Goal: Task Accomplishment & Management: Use online tool/utility

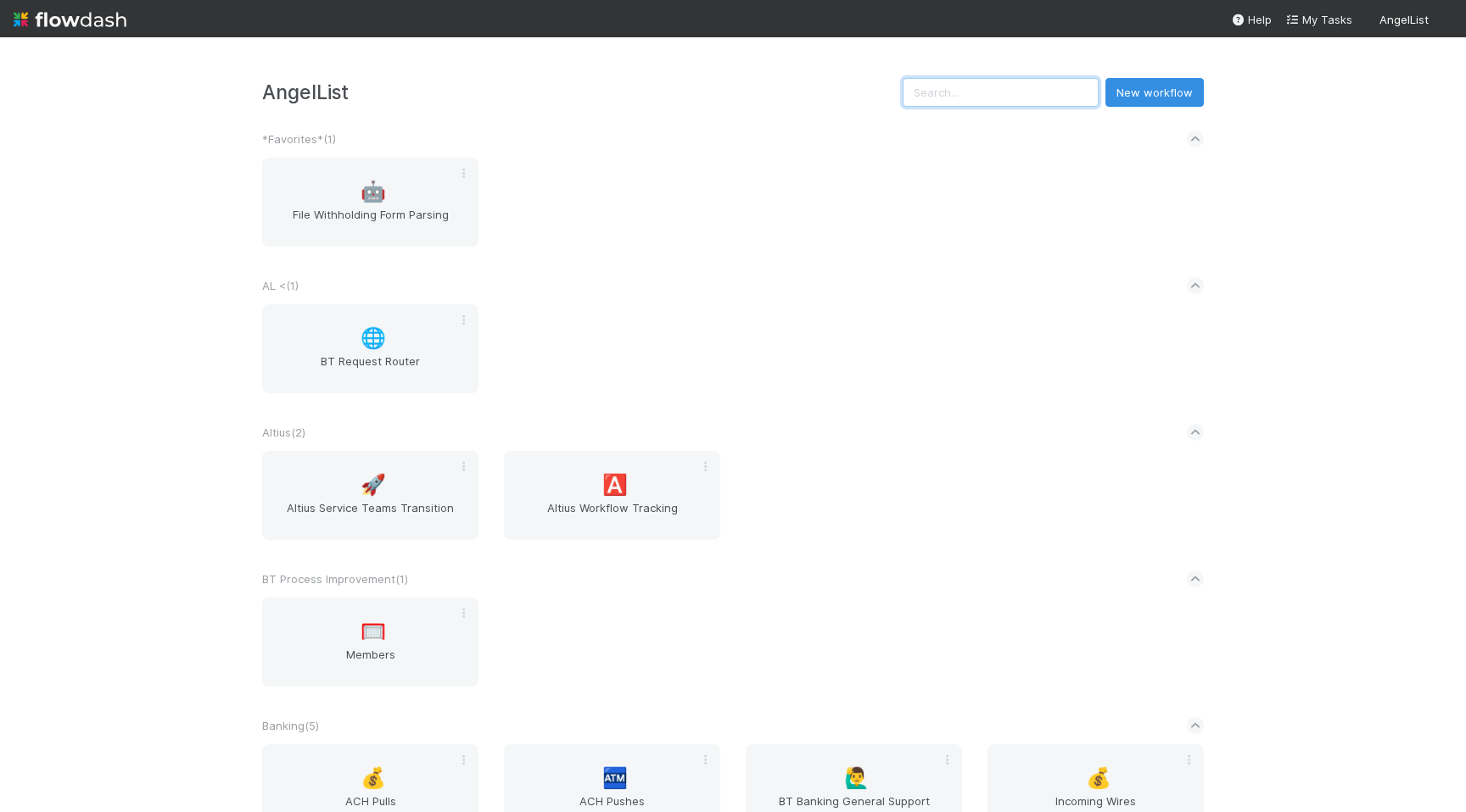
click at [997, 103] on input "text" at bounding box center [1000, 93] width 196 height 29
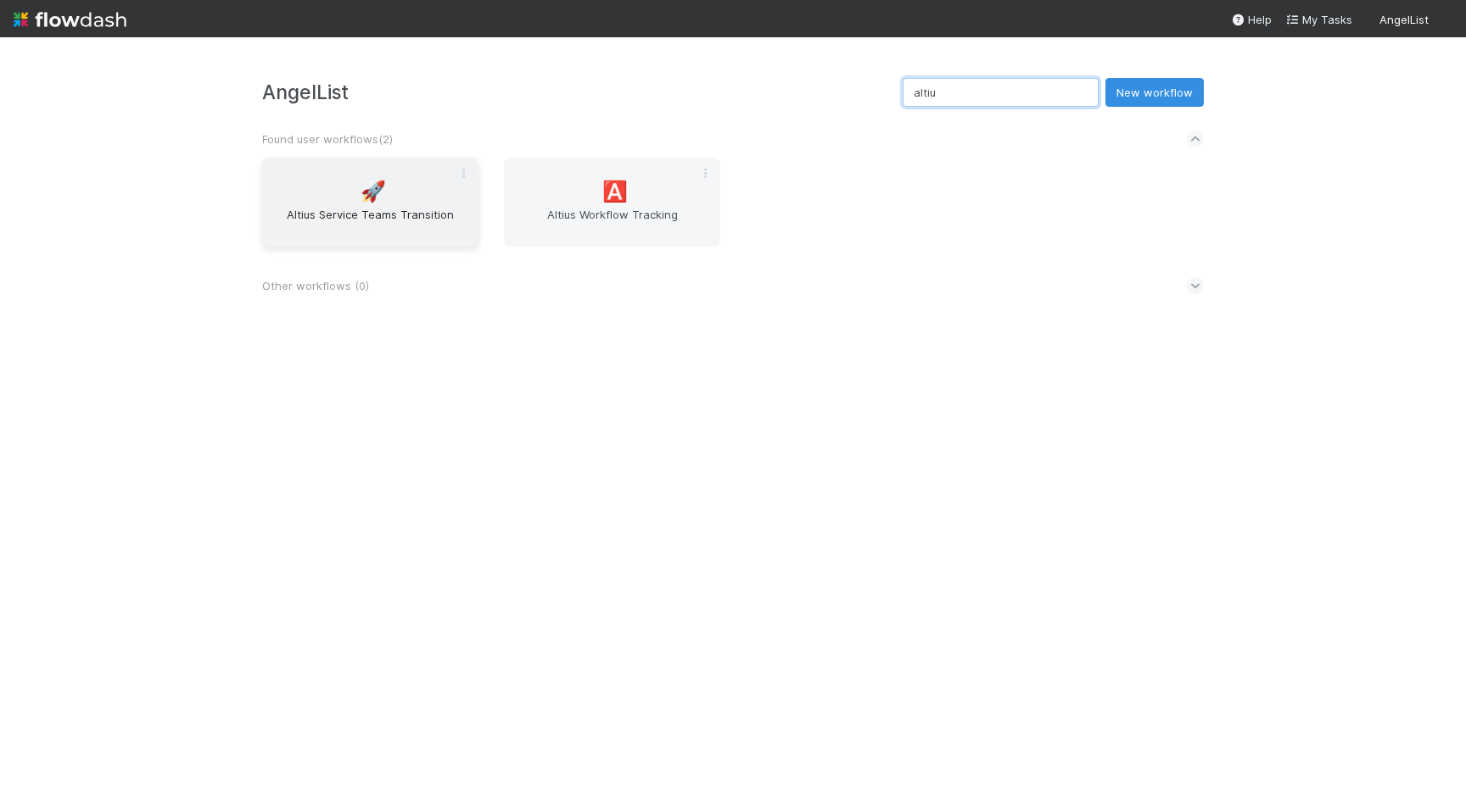
type input "altiu"
click at [379, 205] on div "🚀 Altius Service Teams Transition" at bounding box center [370, 202] width 216 height 89
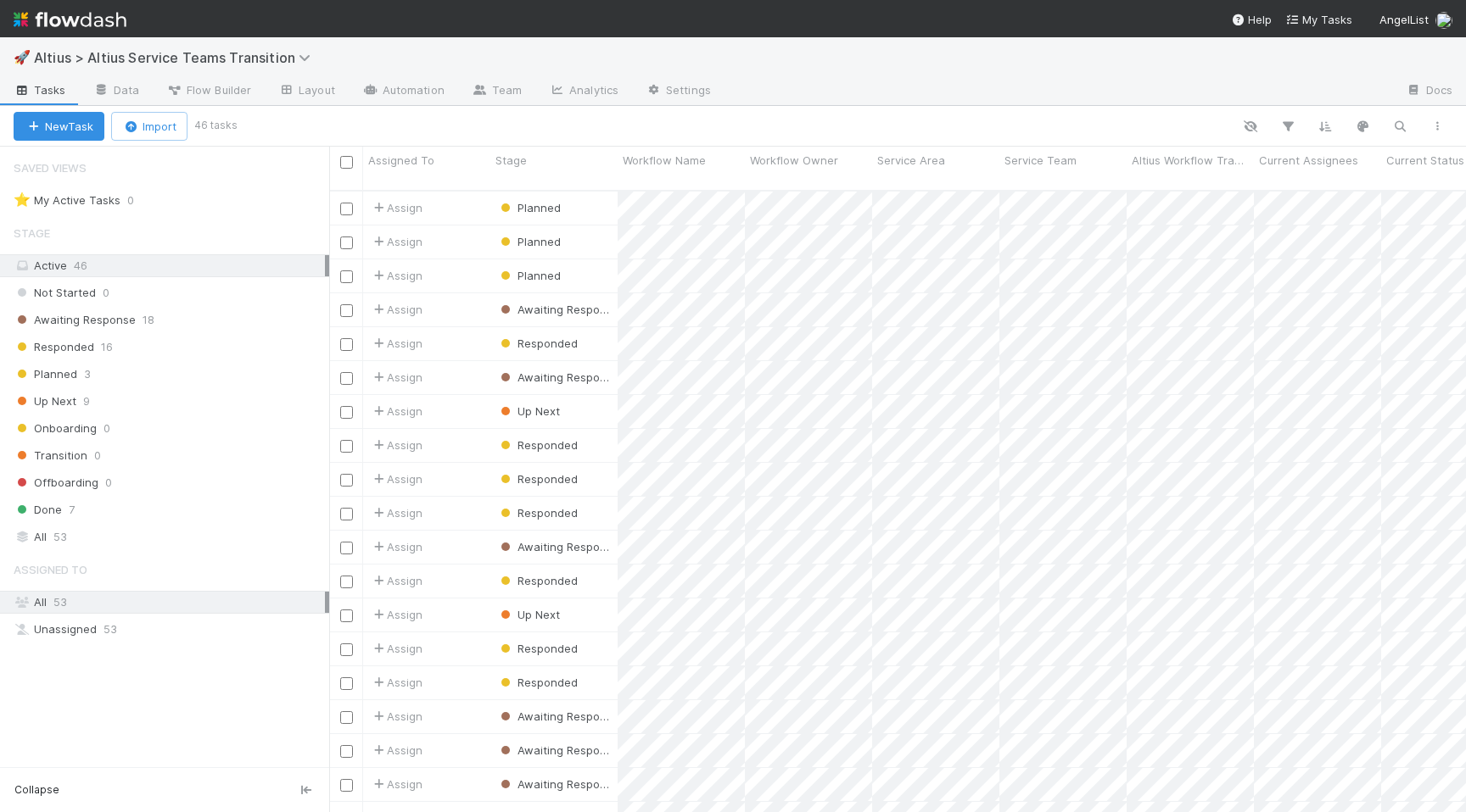
scroll to position [0, 1]
click at [203, 315] on div "Awaiting Response 18" at bounding box center [172, 319] width 316 height 21
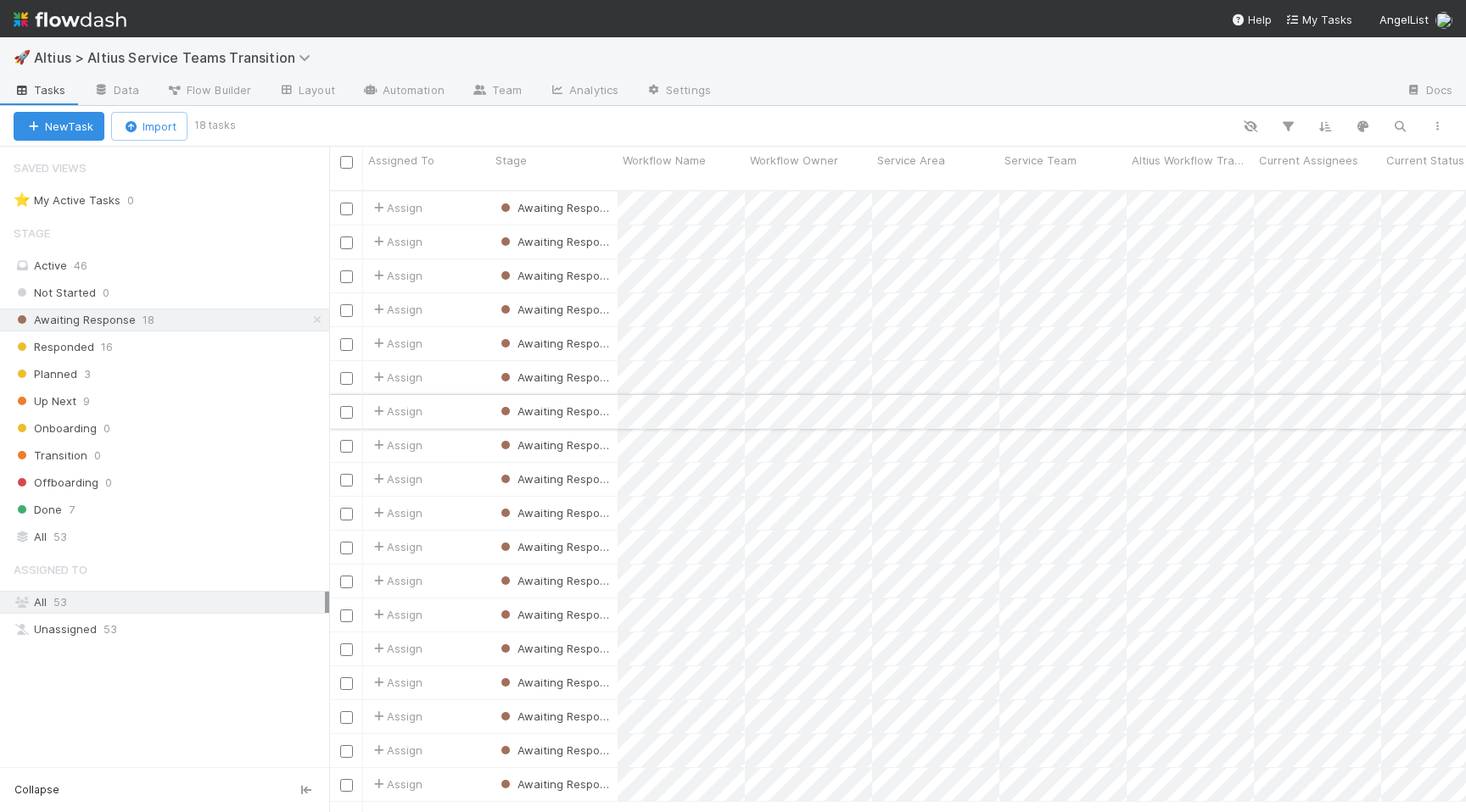
scroll to position [635, 1136]
click at [463, 297] on div "Assign" at bounding box center [427, 309] width 127 height 33
click at [448, 637] on div "Assign" at bounding box center [427, 649] width 127 height 33
